Goal: Task Accomplishment & Management: Use online tool/utility

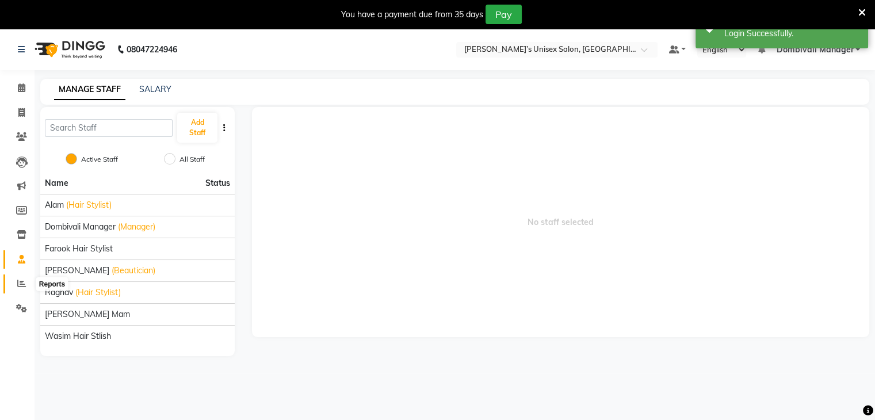
click at [22, 279] on icon at bounding box center [21, 283] width 9 height 9
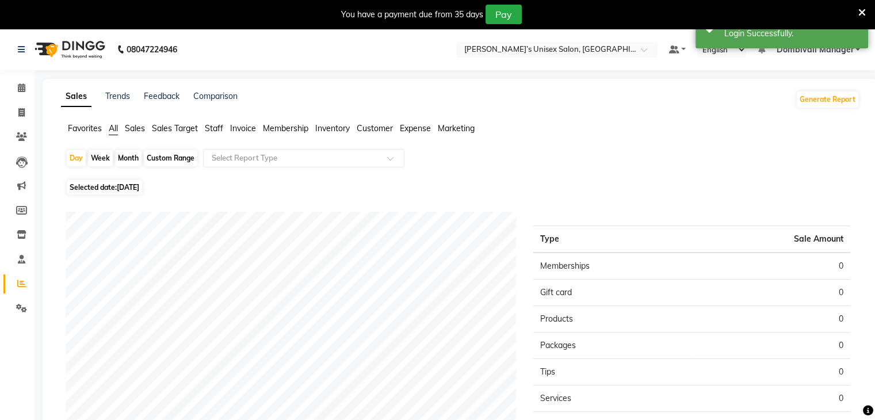
click at [211, 125] on span "Staff" at bounding box center [214, 128] width 18 height 10
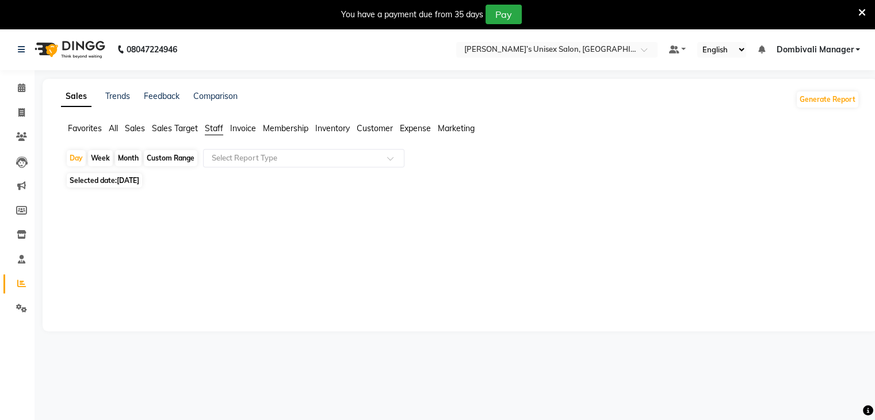
click at [132, 159] on div "Month" at bounding box center [128, 158] width 26 height 16
select select "9"
select select "2025"
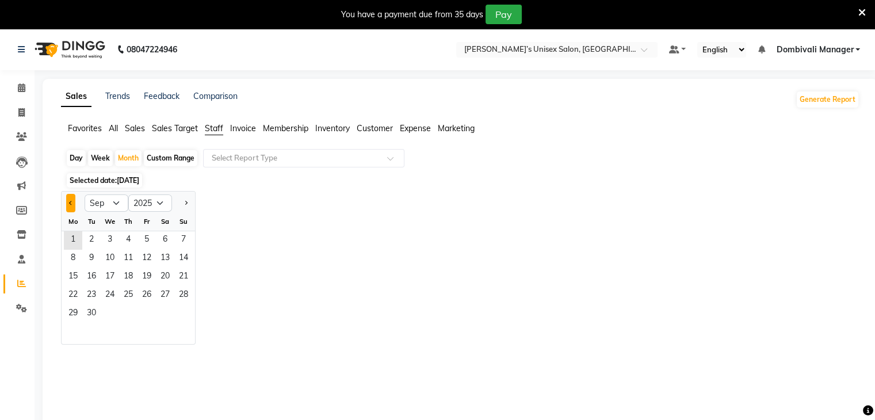
click at [71, 201] on span "Previous month" at bounding box center [71, 203] width 4 height 4
select select "8"
click at [146, 241] on span "1" at bounding box center [147, 240] width 18 height 18
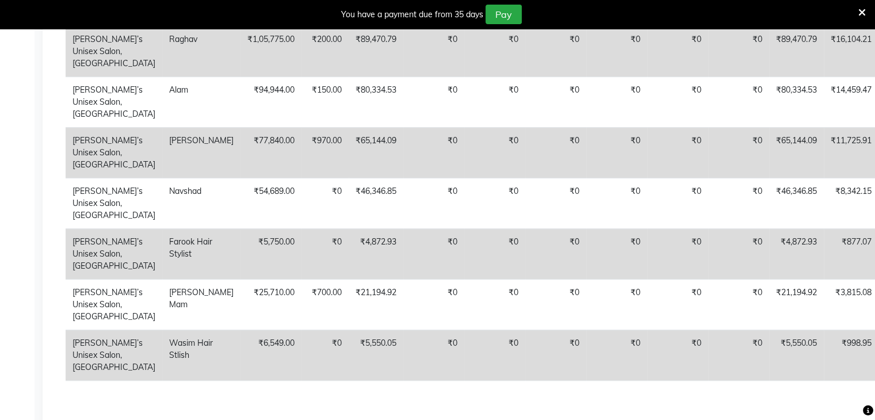
scroll to position [568, 0]
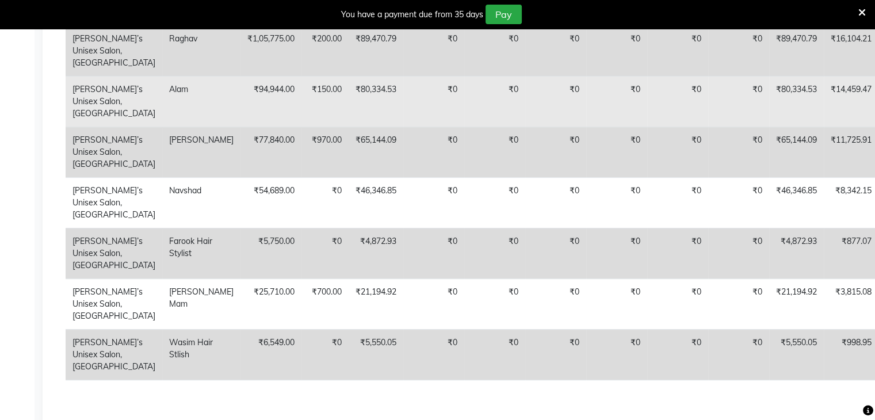
click at [349, 127] on td "₹80,334.53" at bounding box center [376, 101] width 55 height 51
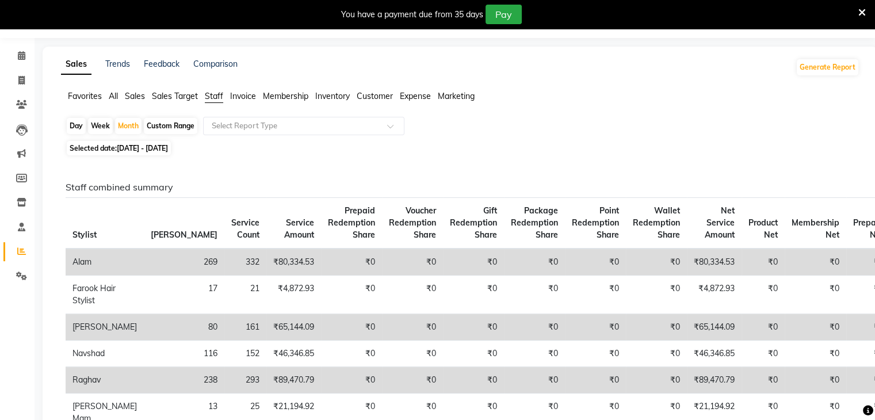
scroll to position [0, 0]
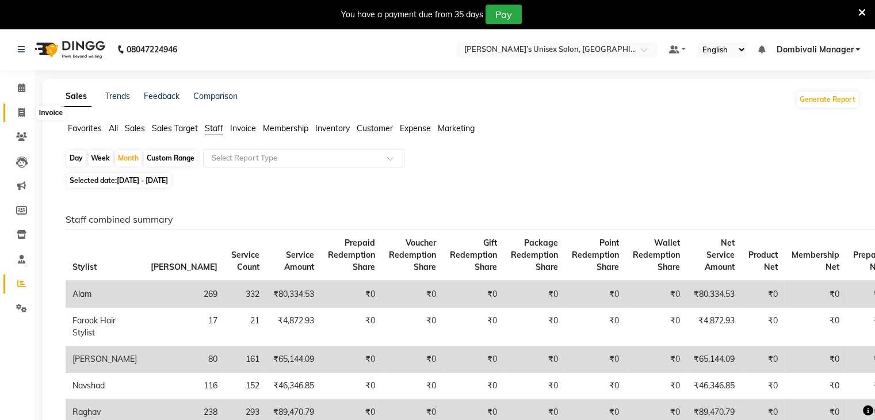
click at [18, 109] on icon at bounding box center [21, 112] width 6 height 9
select select "service"
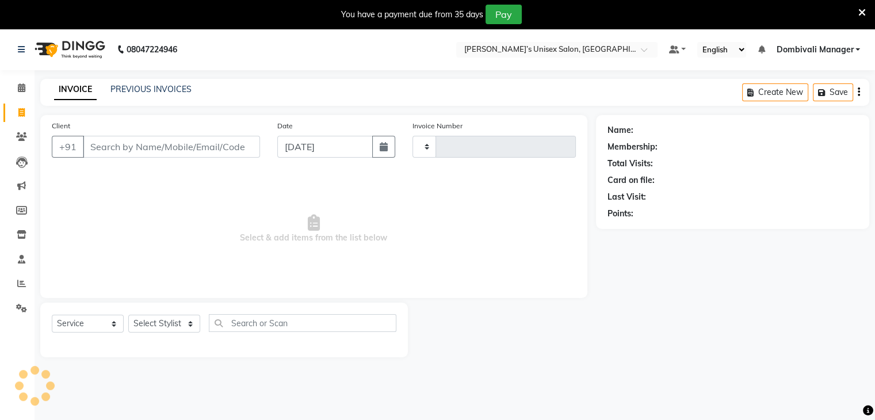
scroll to position [29, 0]
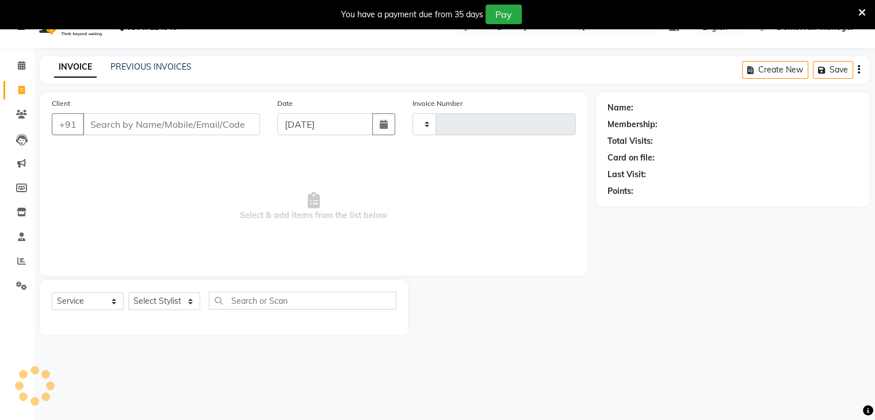
type input "0737"
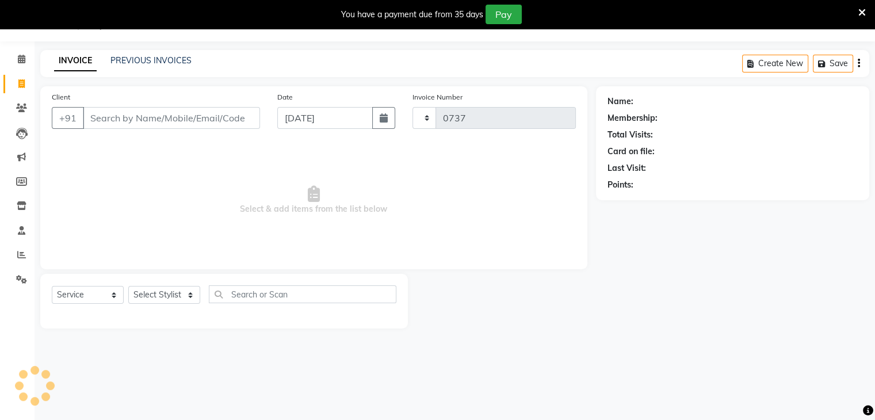
select select "8637"
click at [860, 7] on icon at bounding box center [862, 12] width 7 height 10
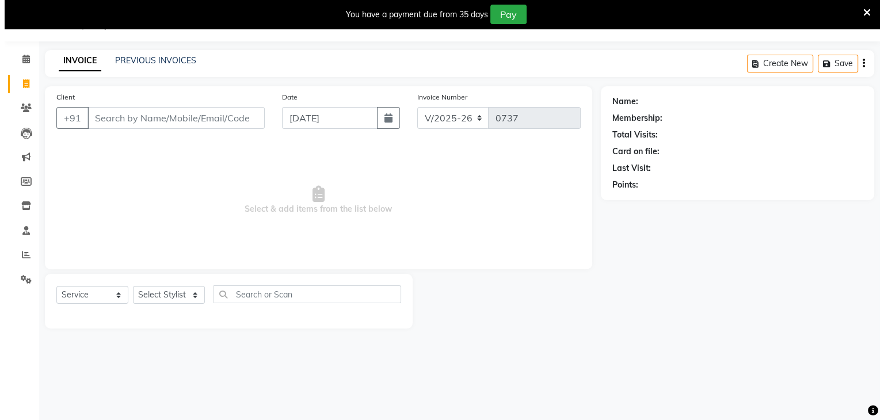
scroll to position [0, 0]
